Goal: Check status: Check status

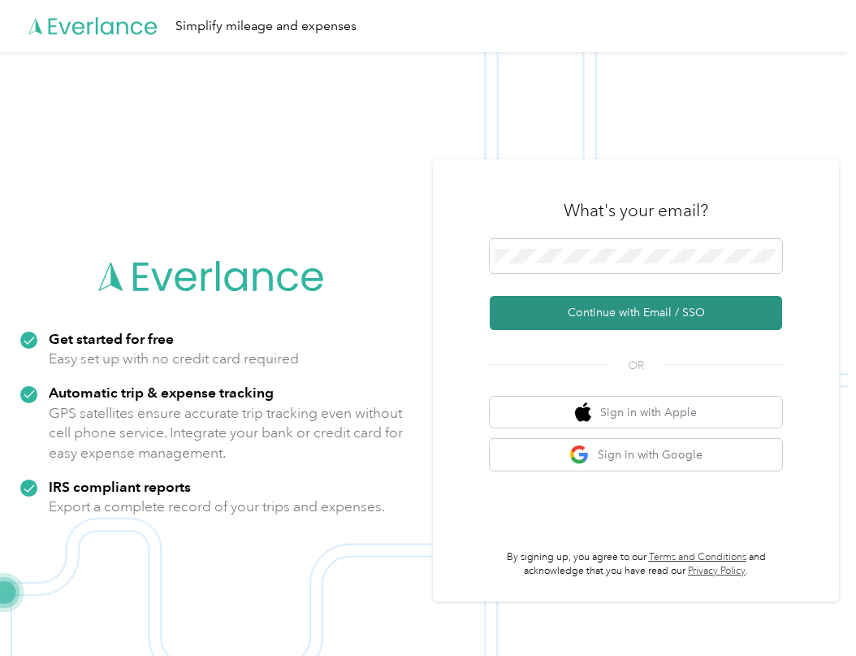
click at [613, 309] on button "Continue with Email / SSO" at bounding box center [636, 313] width 293 height 34
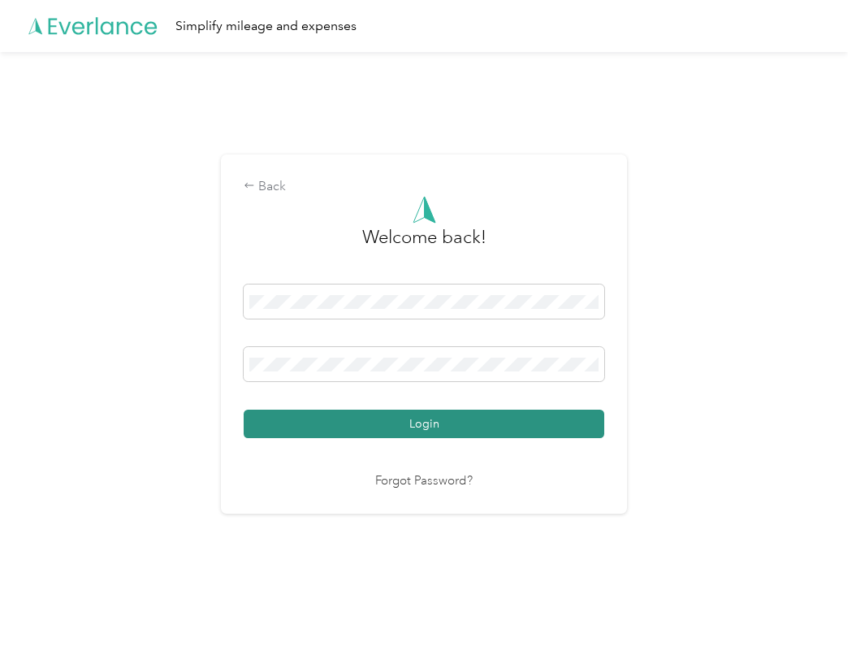
click at [412, 421] on button "Login" at bounding box center [424, 424] width 361 height 28
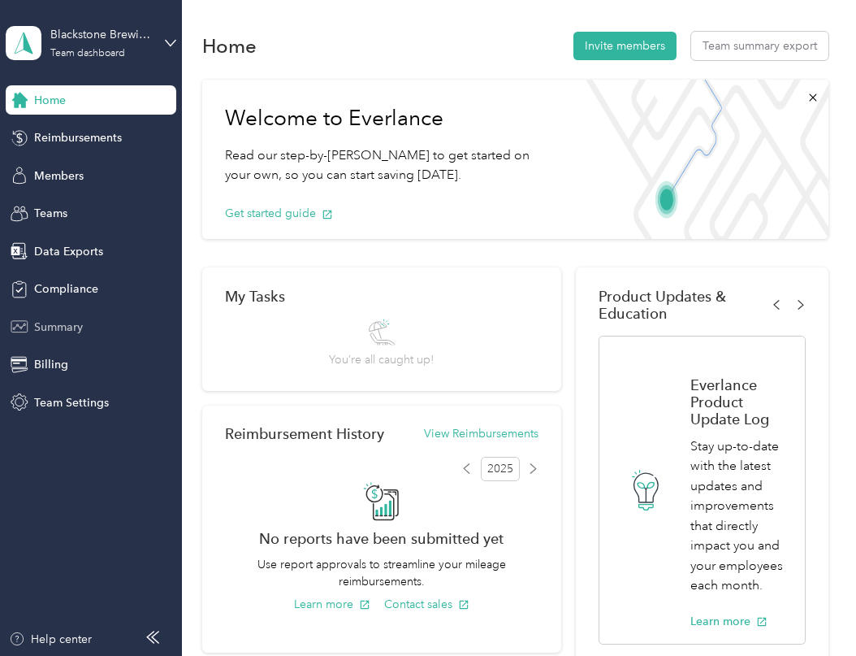
click at [65, 320] on span "Summary" at bounding box center [58, 327] width 49 height 17
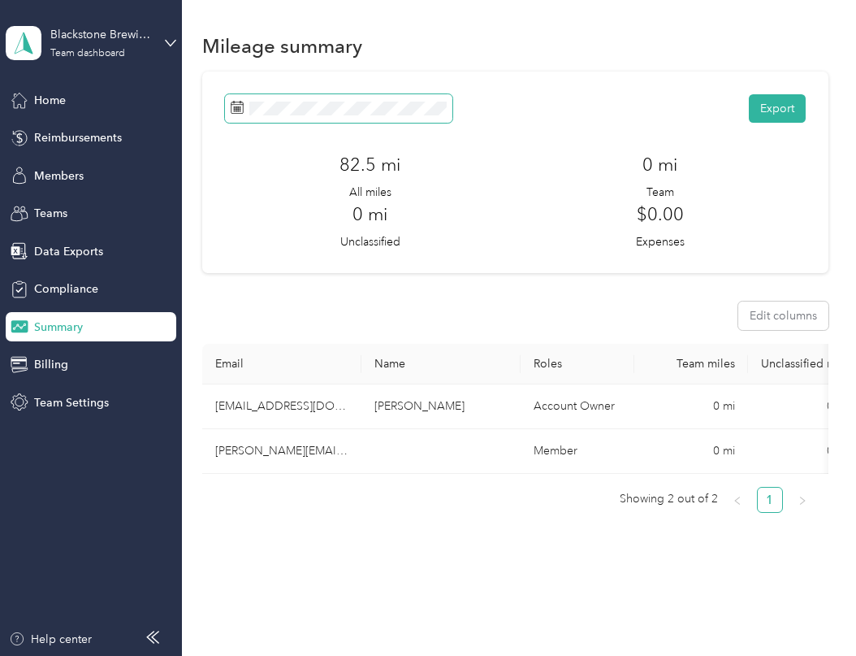
click at [230, 108] on span at bounding box center [339, 108] width 228 height 28
click at [240, 111] on icon at bounding box center [237, 107] width 13 height 13
click at [237, 106] on icon at bounding box center [237, 107] width 13 height 13
click at [395, 124] on div "Export 82.5 mi All miles 0 mi Team 0 mi Unclassified $0.00 Expenses" at bounding box center [515, 172] width 581 height 156
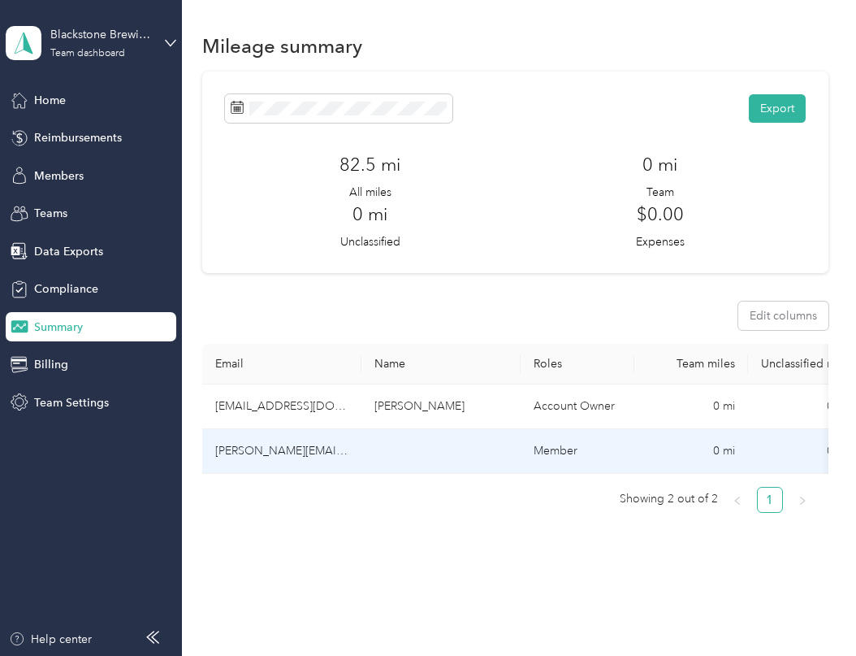
click at [286, 446] on td "[PERSON_NAME][EMAIL_ADDRESS][DOMAIN_NAME]" at bounding box center [281, 451] width 159 height 45
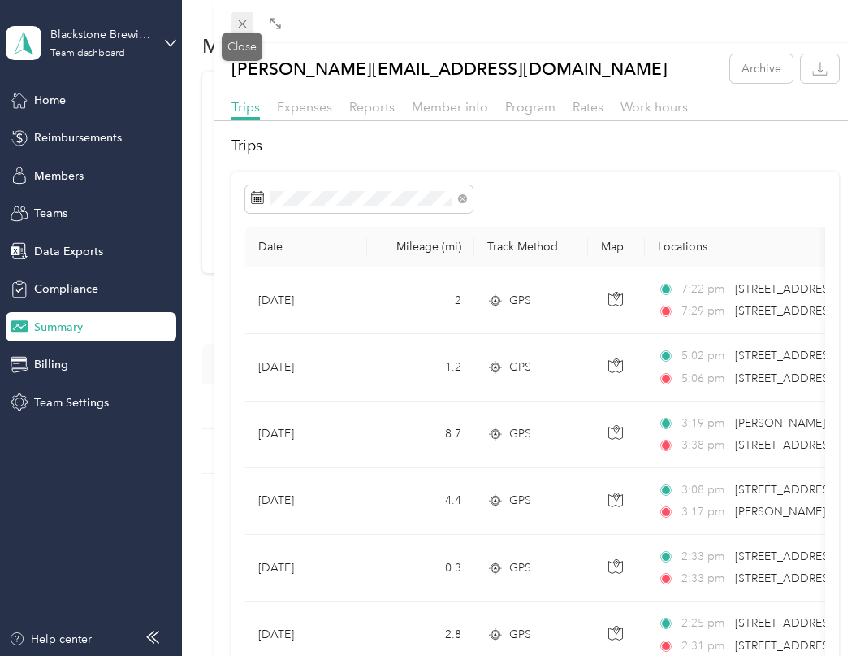
click at [237, 22] on icon at bounding box center [243, 24] width 14 height 14
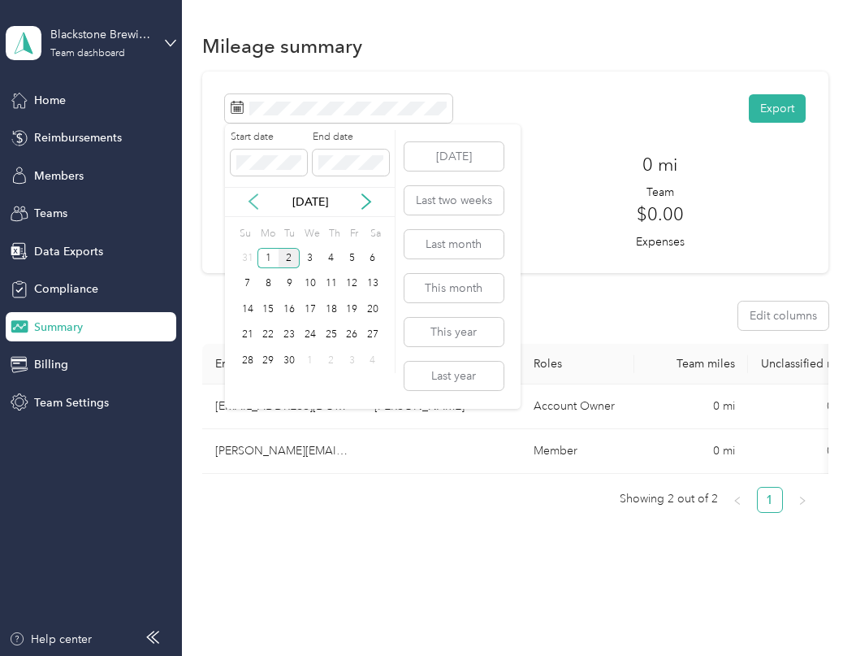
click at [250, 203] on icon at bounding box center [253, 202] width 8 height 15
click at [353, 257] on div "1" at bounding box center [351, 258] width 21 height 20
click at [242, 384] on div "31" at bounding box center [247, 386] width 21 height 20
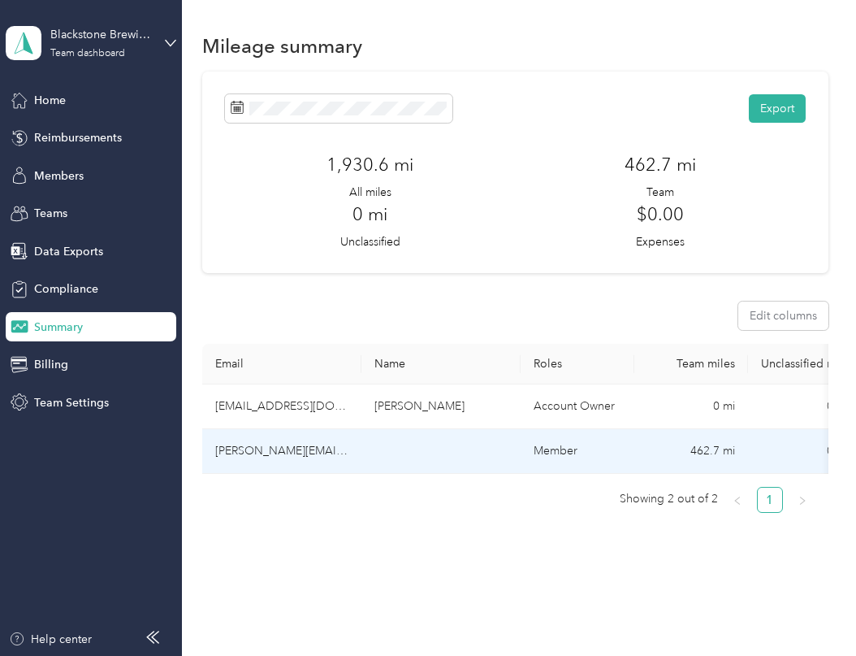
click at [301, 450] on td "[PERSON_NAME][EMAIL_ADDRESS][DOMAIN_NAME]" at bounding box center [281, 451] width 159 height 45
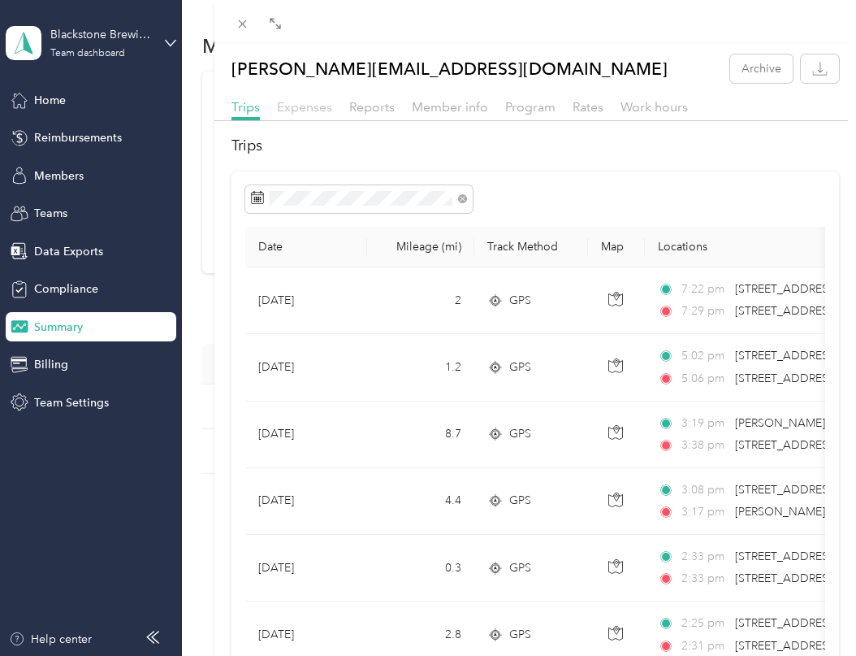
click at [307, 106] on span "Expenses" at bounding box center [304, 106] width 55 height 15
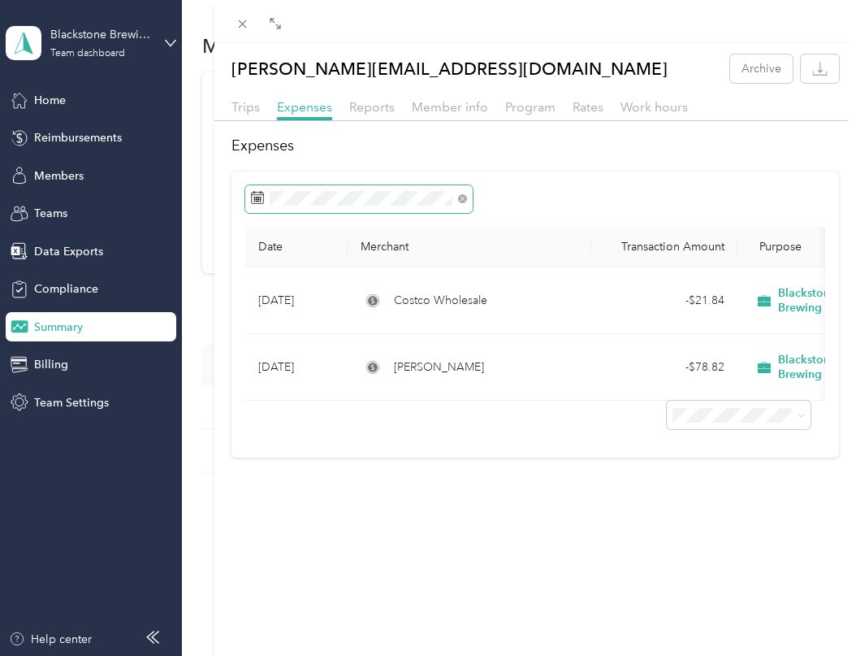
click at [256, 200] on rect at bounding box center [257, 199] width 2 height 2
click at [254, 196] on icon at bounding box center [257, 197] width 13 height 13
click at [254, 191] on icon at bounding box center [257, 197] width 13 height 13
click at [258, 197] on rect at bounding box center [259, 198] width 2 height 2
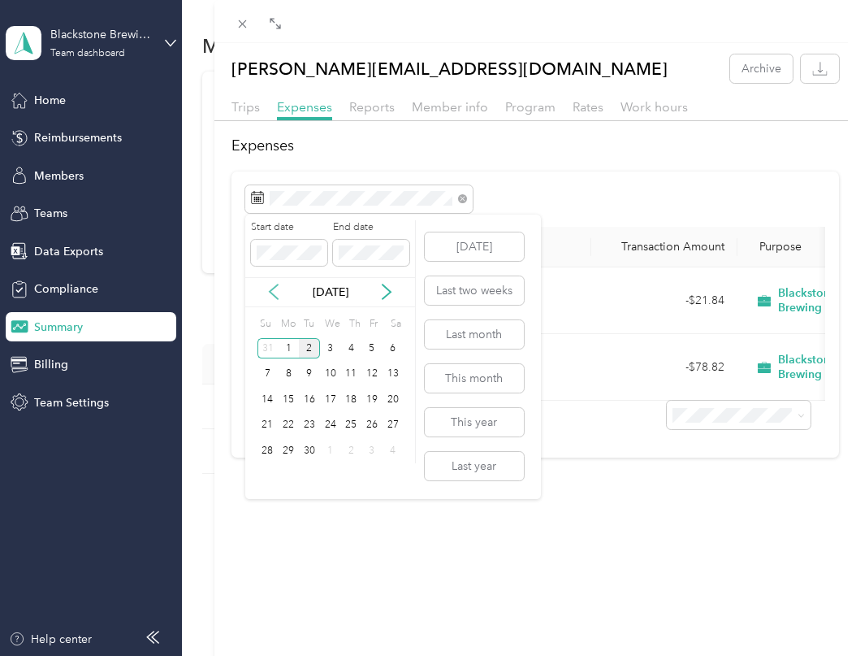
click at [273, 290] on icon at bounding box center [274, 292] width 16 height 16
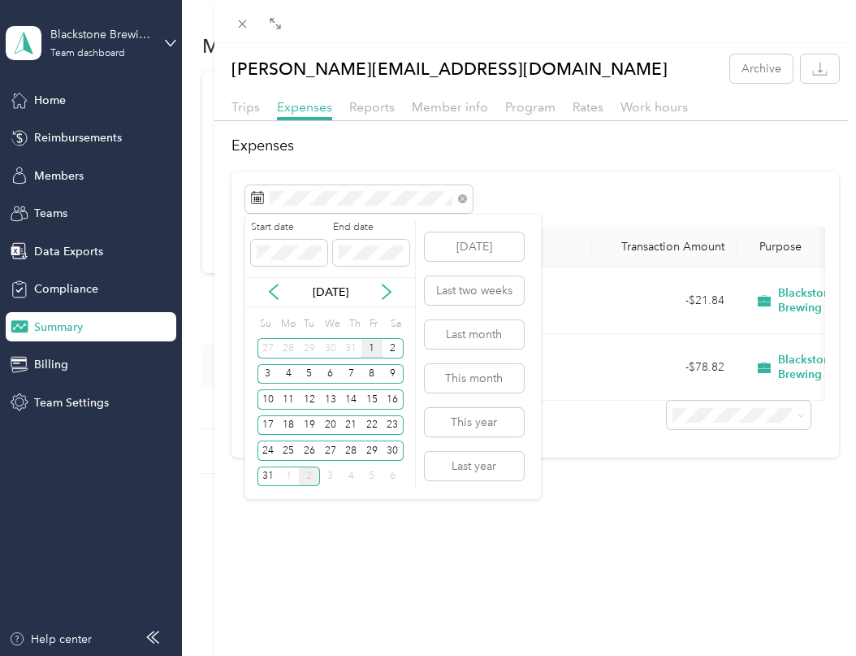
click at [372, 347] on div "1" at bounding box center [372, 348] width 21 height 20
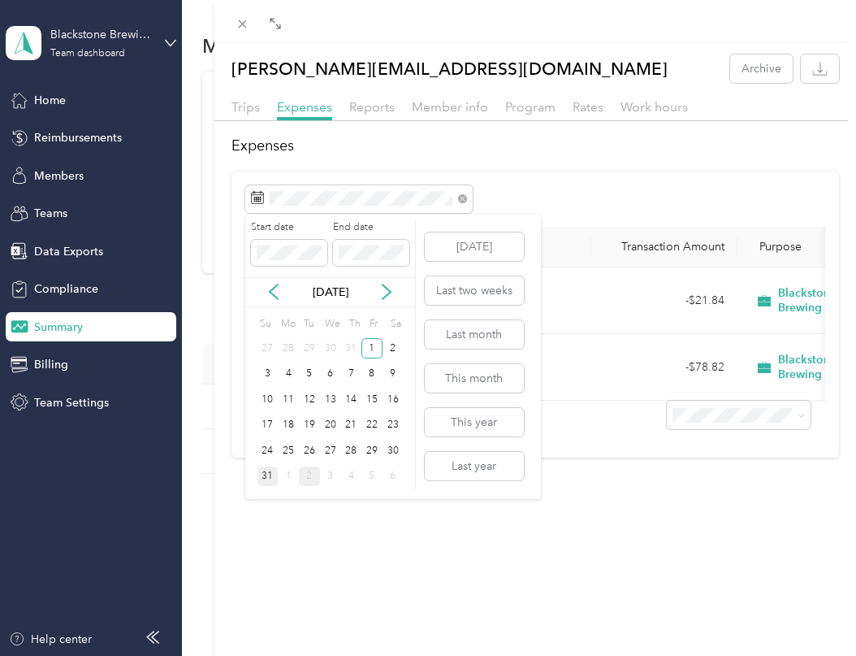
click at [270, 475] on div "31" at bounding box center [268, 476] width 21 height 20
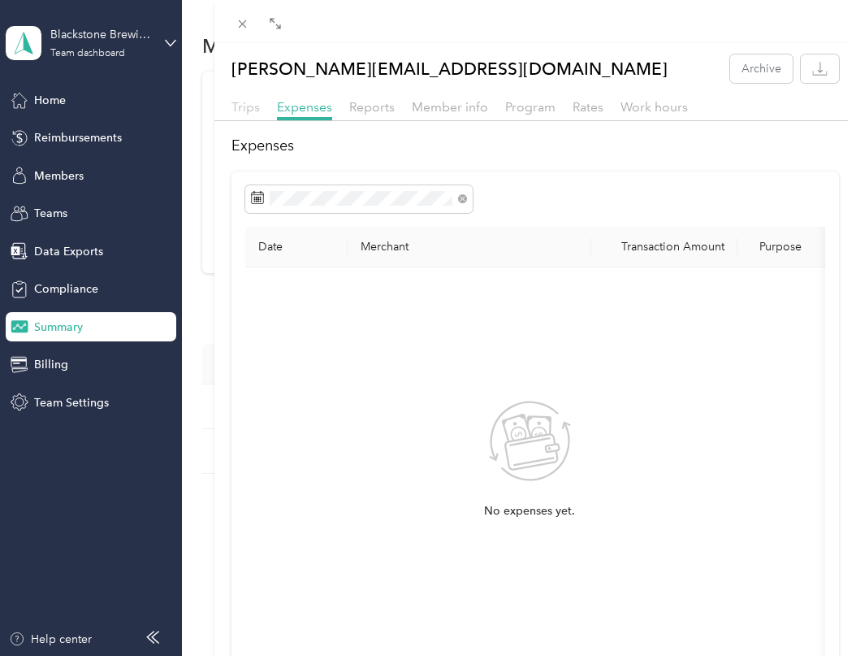
click at [245, 106] on span "Trips" at bounding box center [246, 106] width 28 height 15
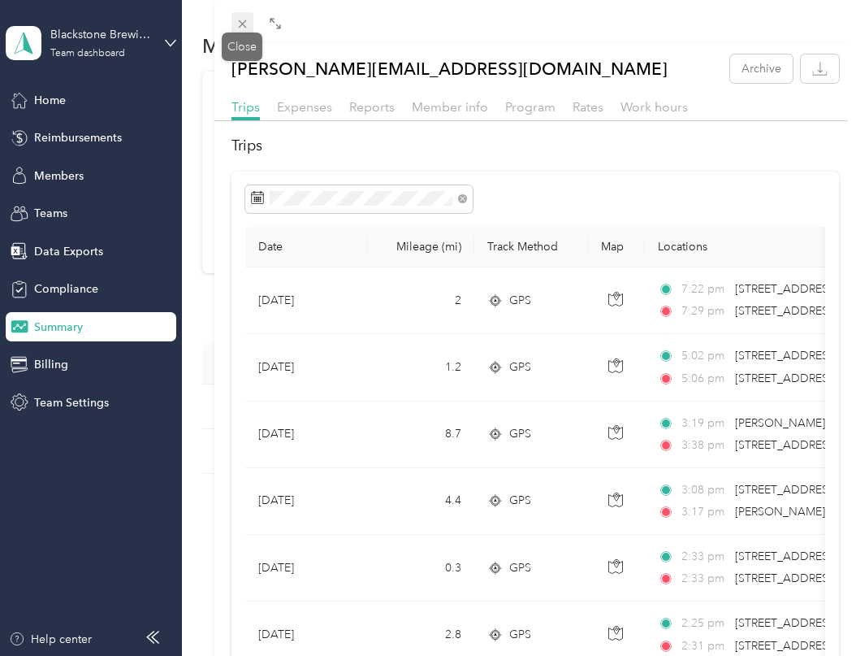
click at [242, 20] on icon at bounding box center [243, 24] width 14 height 14
